Goal: Task Accomplishment & Management: Complete application form

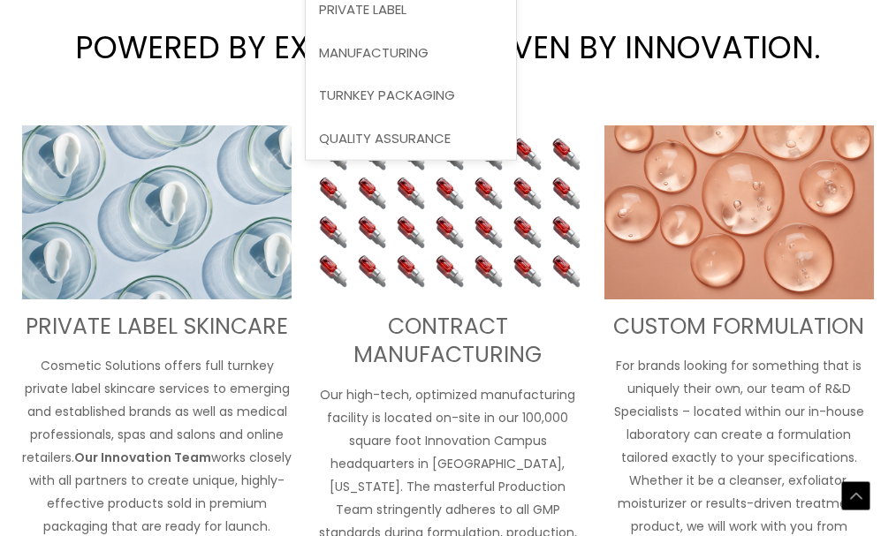
scroll to position [547, 0]
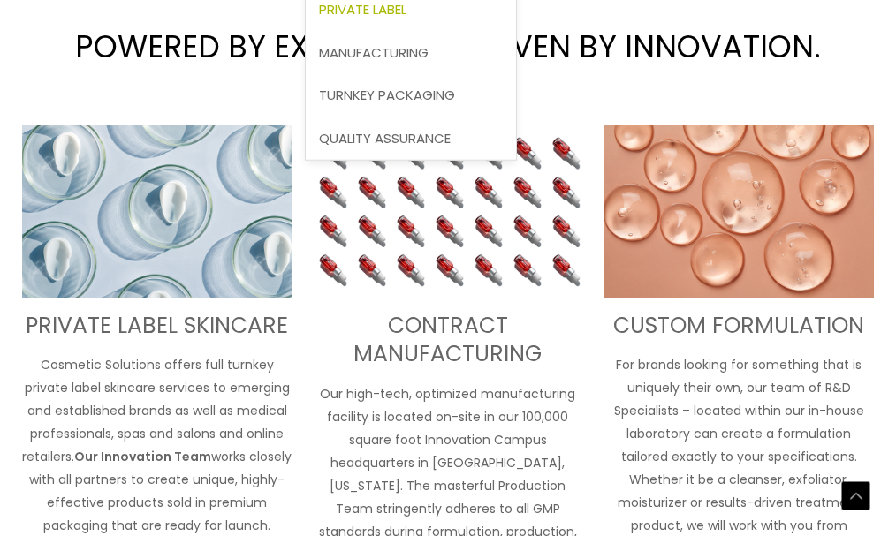
click at [406, 15] on span "Private Label" at bounding box center [362, 9] width 87 height 19
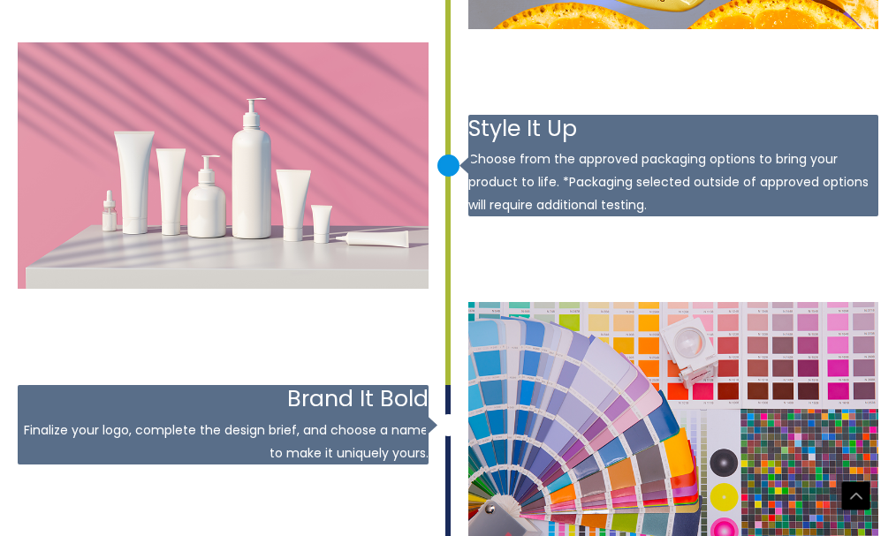
scroll to position [2473, 0]
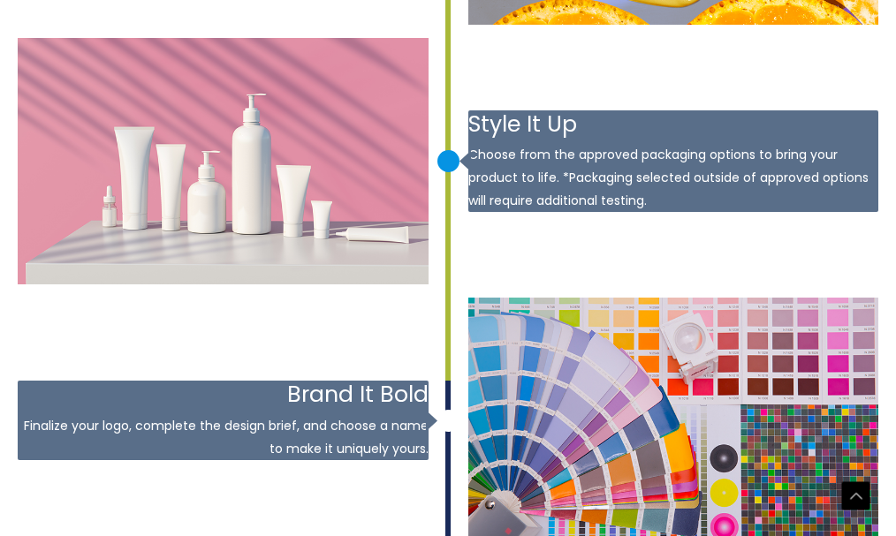
click at [261, 152] on img at bounding box center [223, 161] width 411 height 246
click at [627, 166] on p "Choose from the approved packaging options to bring your product to life. *Pack…" at bounding box center [673, 177] width 411 height 69
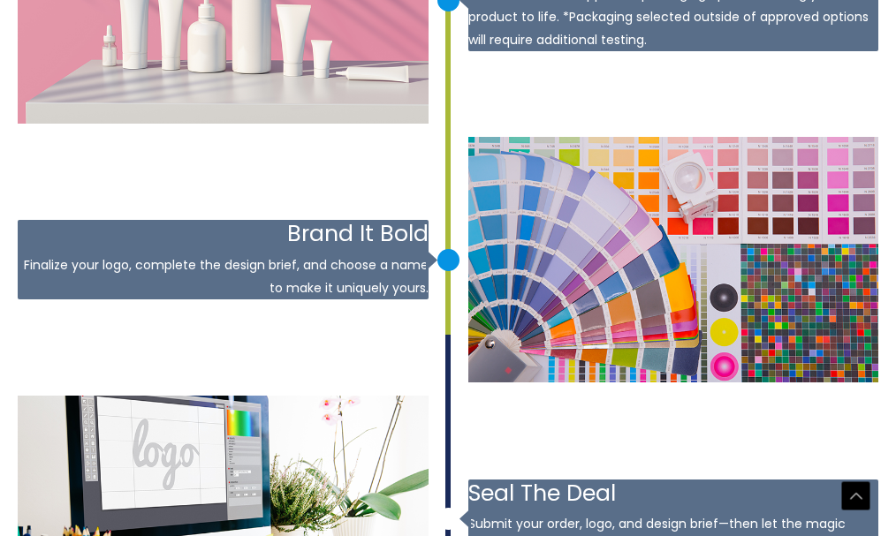
scroll to position [2650, 0]
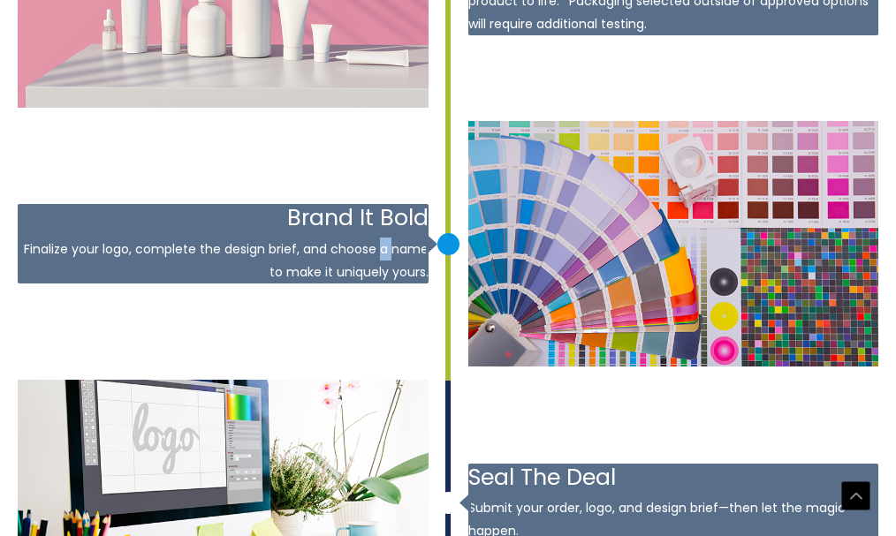
click at [381, 238] on p "Finalize your logo, complete the design brief, and choose a name to make it uni…" at bounding box center [223, 261] width 411 height 46
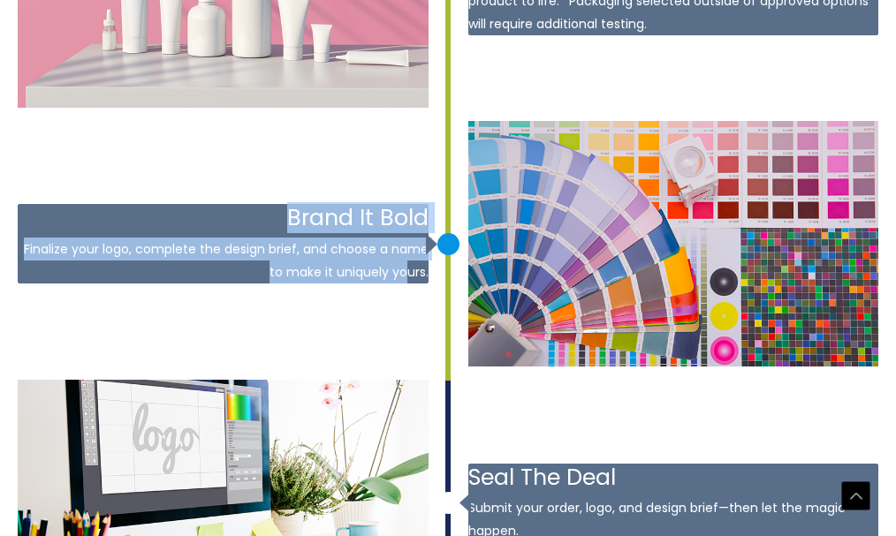
drag, startPoint x: 381, startPoint y: 228, endPoint x: 411, endPoint y: 261, distance: 44.4
click at [408, 264] on article "January 1, 2019 Brand It Bold Finalize your logo, complete the design brief, an…" at bounding box center [448, 244] width 860 height 246
copy article "January 1, 2019 Brand It Bold Finalize your logo, complete the design brief, an…"
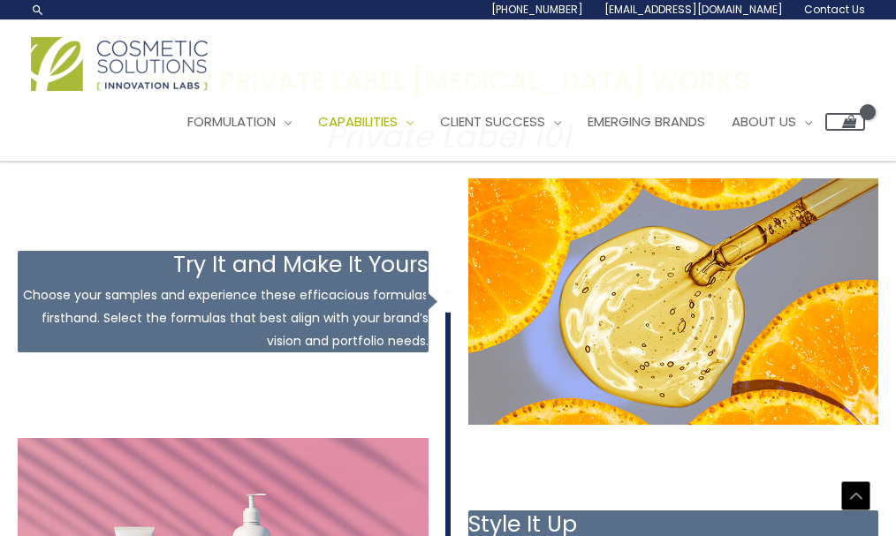
scroll to position [1922, 0]
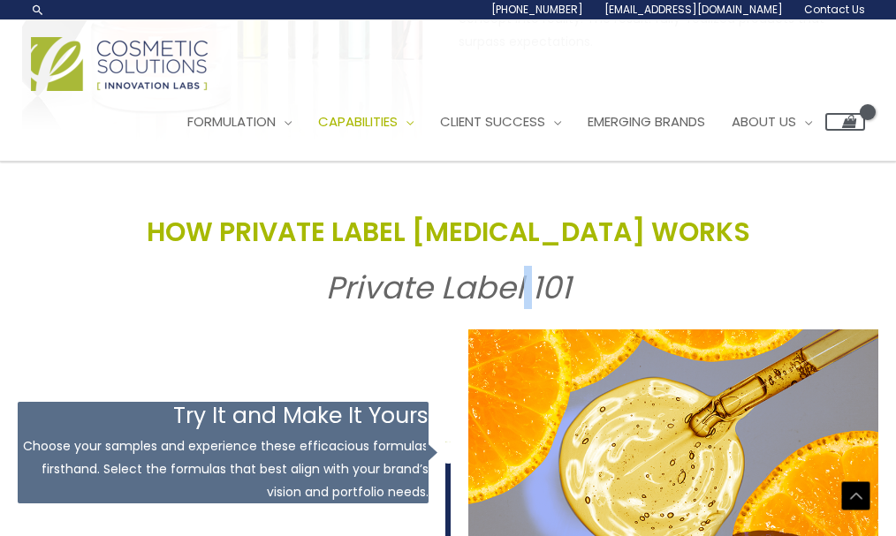
click at [524, 266] on em "Private Label 101" at bounding box center [448, 287] width 245 height 43
click at [401, 230] on div "PRIVATE LABEL Building Brands Through Product Innovation A GLOBAL LEADER IN PRI…" at bounding box center [448, 334] width 860 height 4091
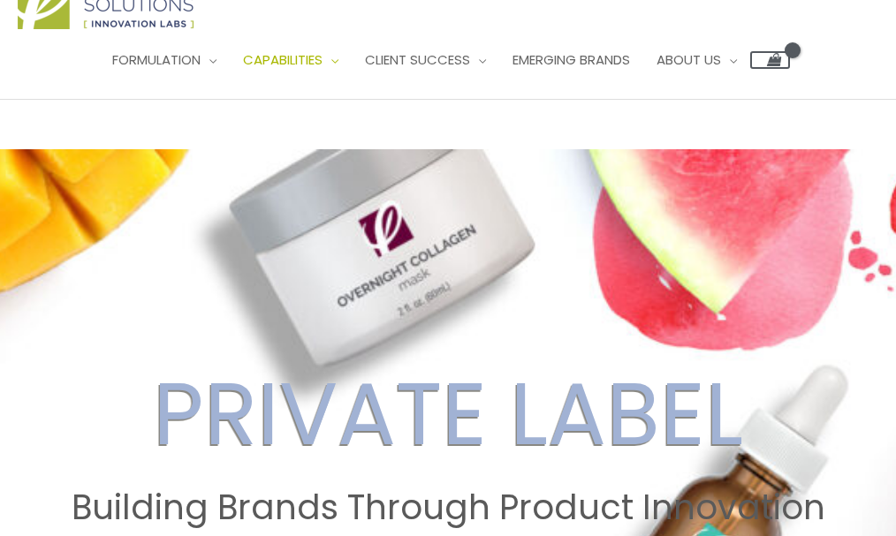
scroll to position [0, 0]
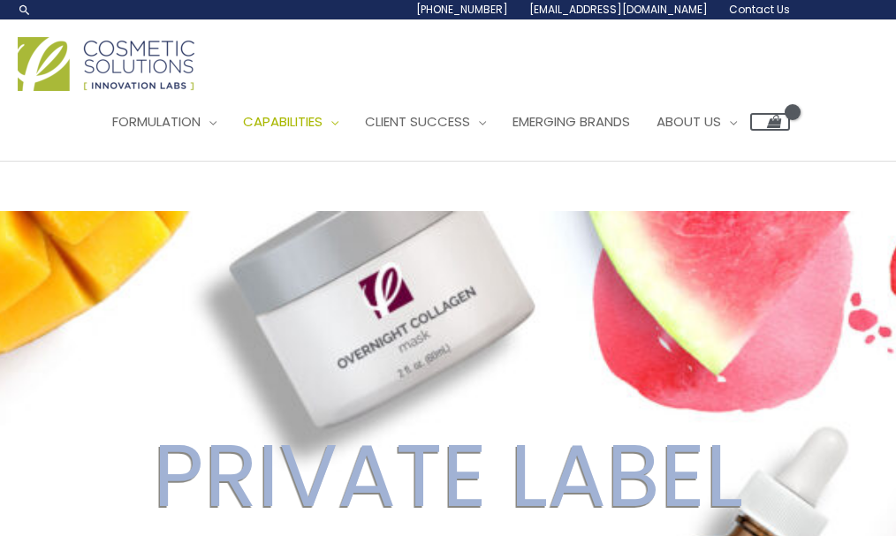
click at [680, 14] on span "[EMAIL_ADDRESS][DOMAIN_NAME]" at bounding box center [618, 9] width 178 height 15
click at [742, 18] on link "Contact Us" at bounding box center [754, 9] width 72 height 19
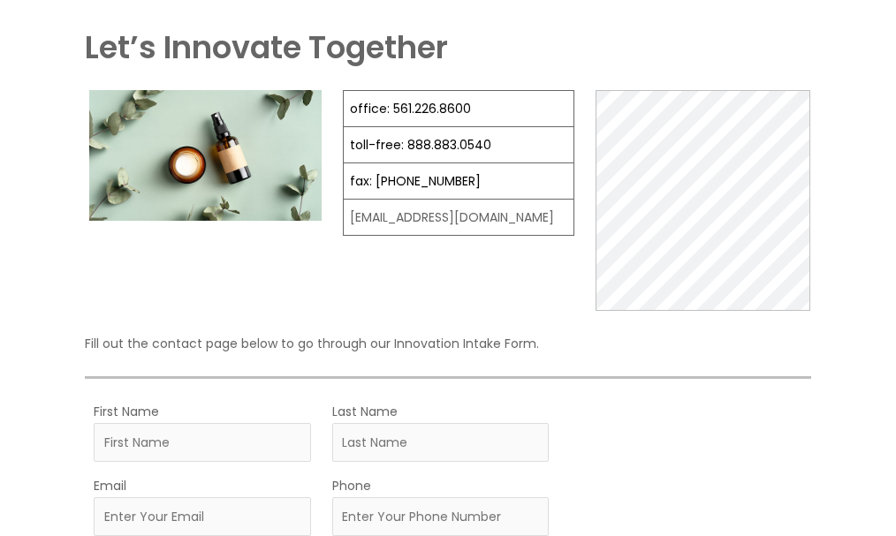
scroll to position [265, 0]
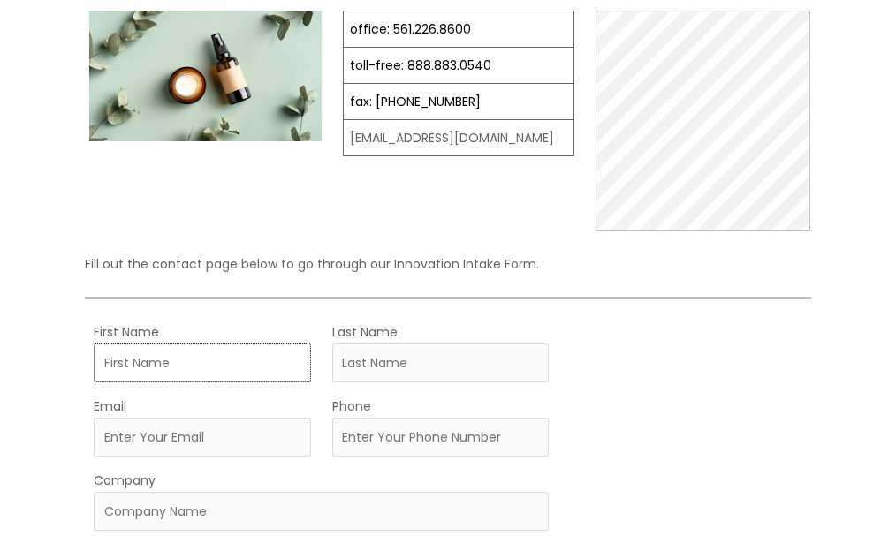
click at [240, 365] on input "First Name" at bounding box center [202, 363] width 217 height 39
type input "Jaylen"
type input "Levy"
type input "[EMAIL_ADDRESS][DOMAIN_NAME]"
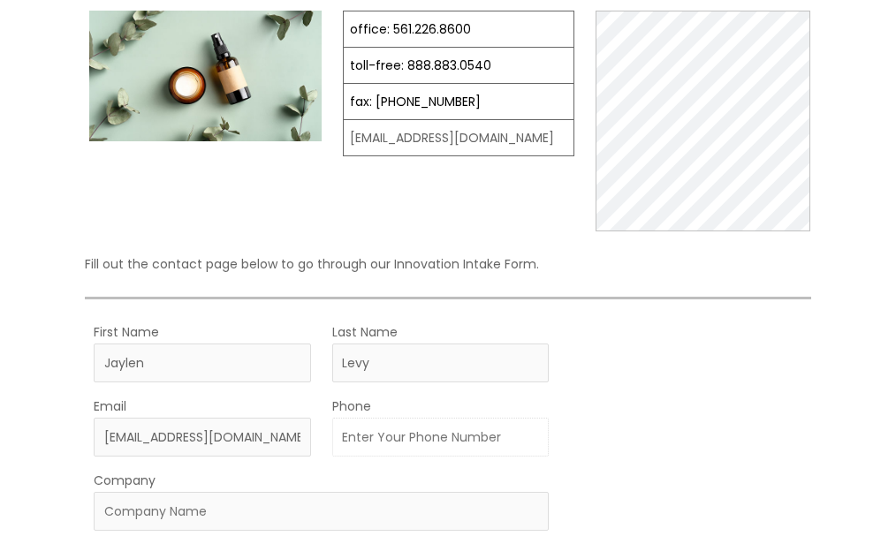
type input "8542564111"
type input "Waffle House"
select select "[GEOGRAPHIC_DATA]"
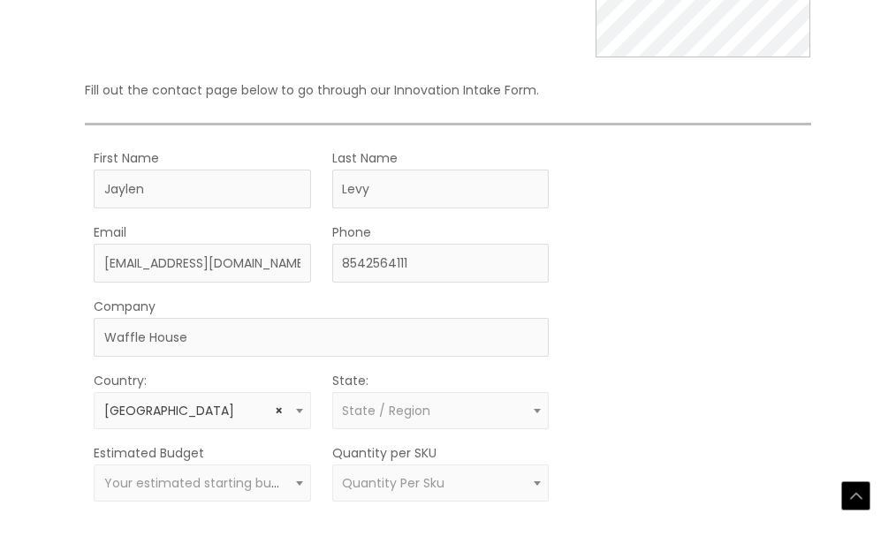
select select "[US_STATE]"
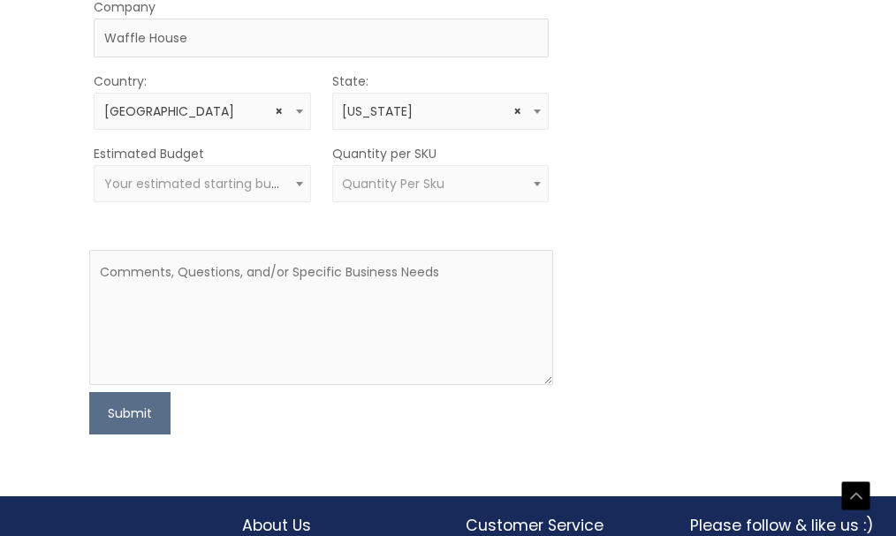
scroll to position [752, 0]
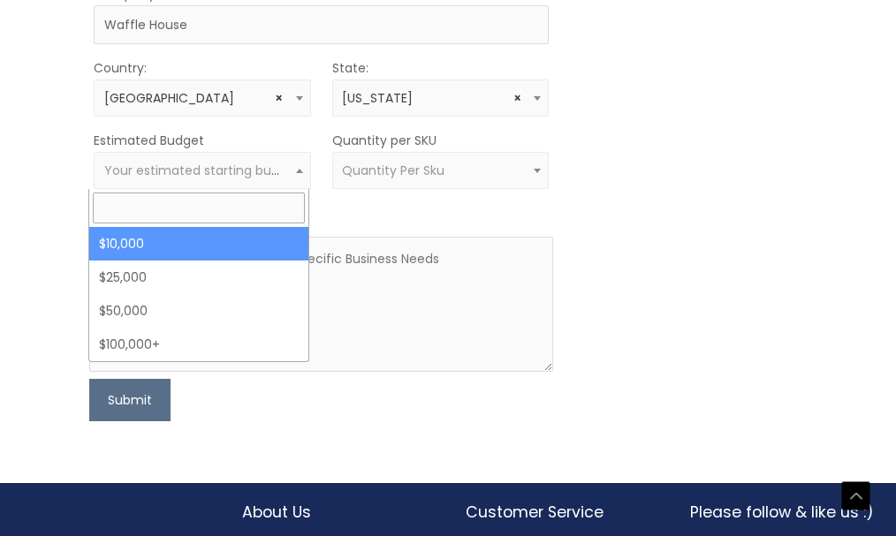
click at [218, 164] on span "Your estimated starting budget" at bounding box center [202, 171] width 196 height 18
